Goal: Find specific page/section: Find specific page/section

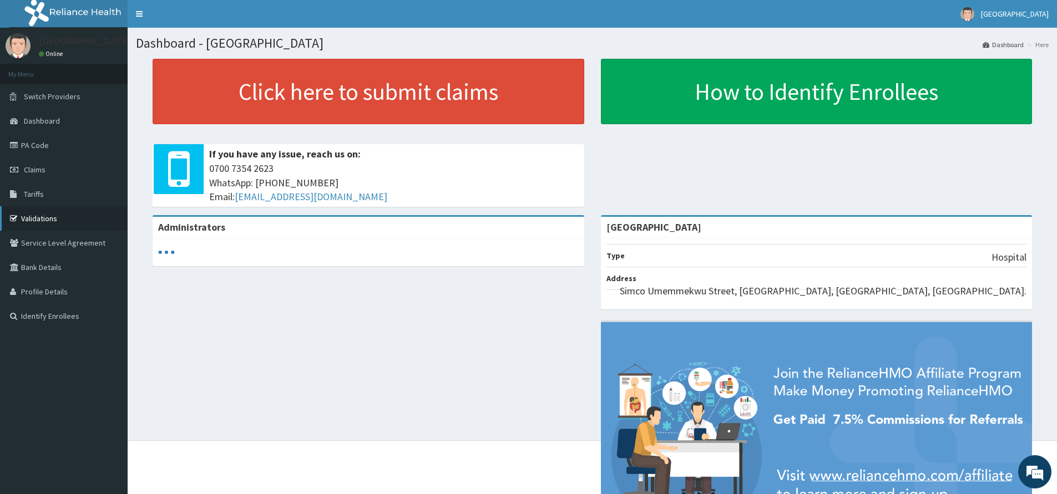
click at [49, 225] on link "Validations" at bounding box center [64, 218] width 128 height 24
click at [42, 218] on link "Validations" at bounding box center [64, 218] width 128 height 24
